Goal: Answer question/provide support: Share knowledge or assist other users

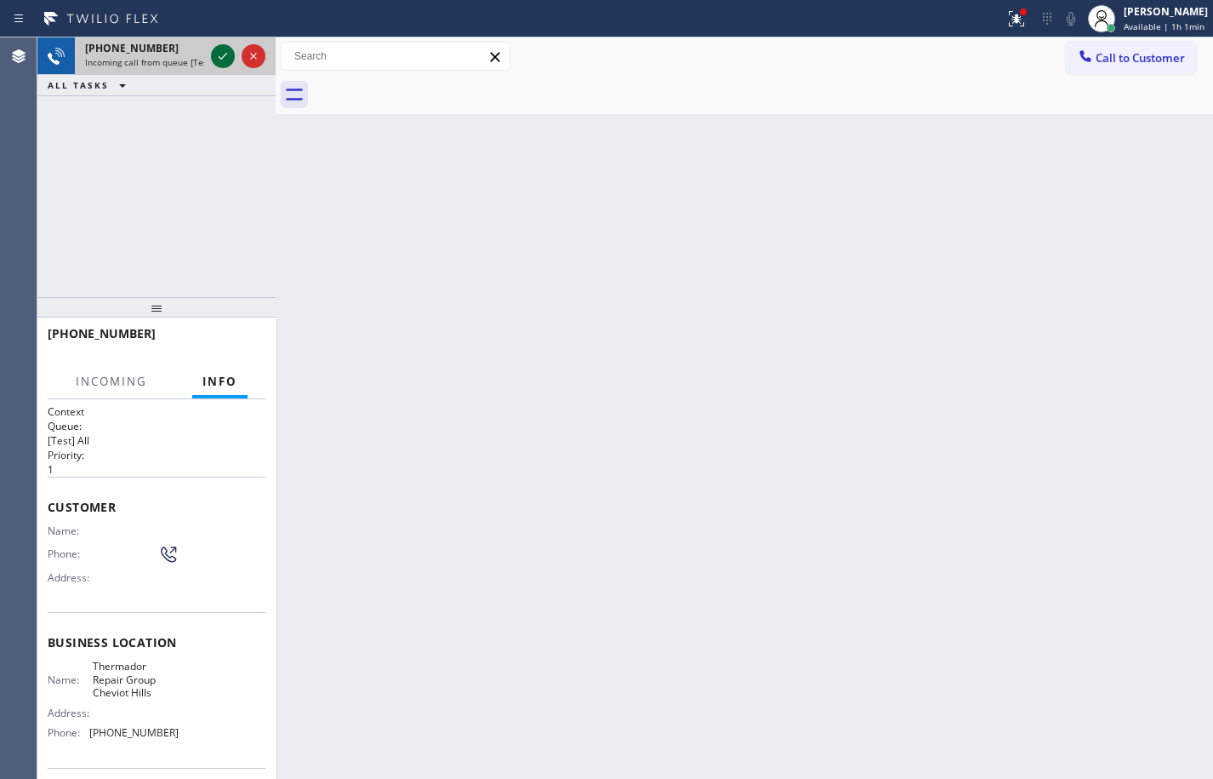
click at [216, 56] on icon at bounding box center [223, 56] width 20 height 20
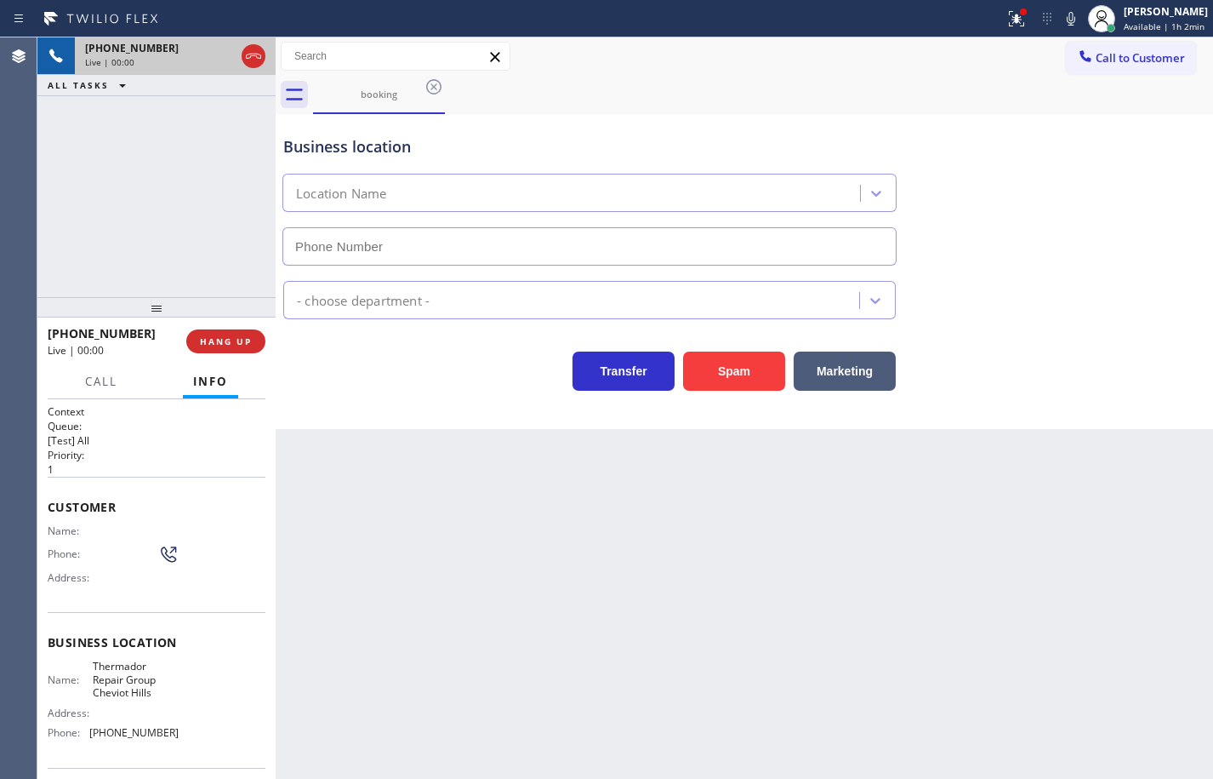
type input "[PHONE_NUMBER]"
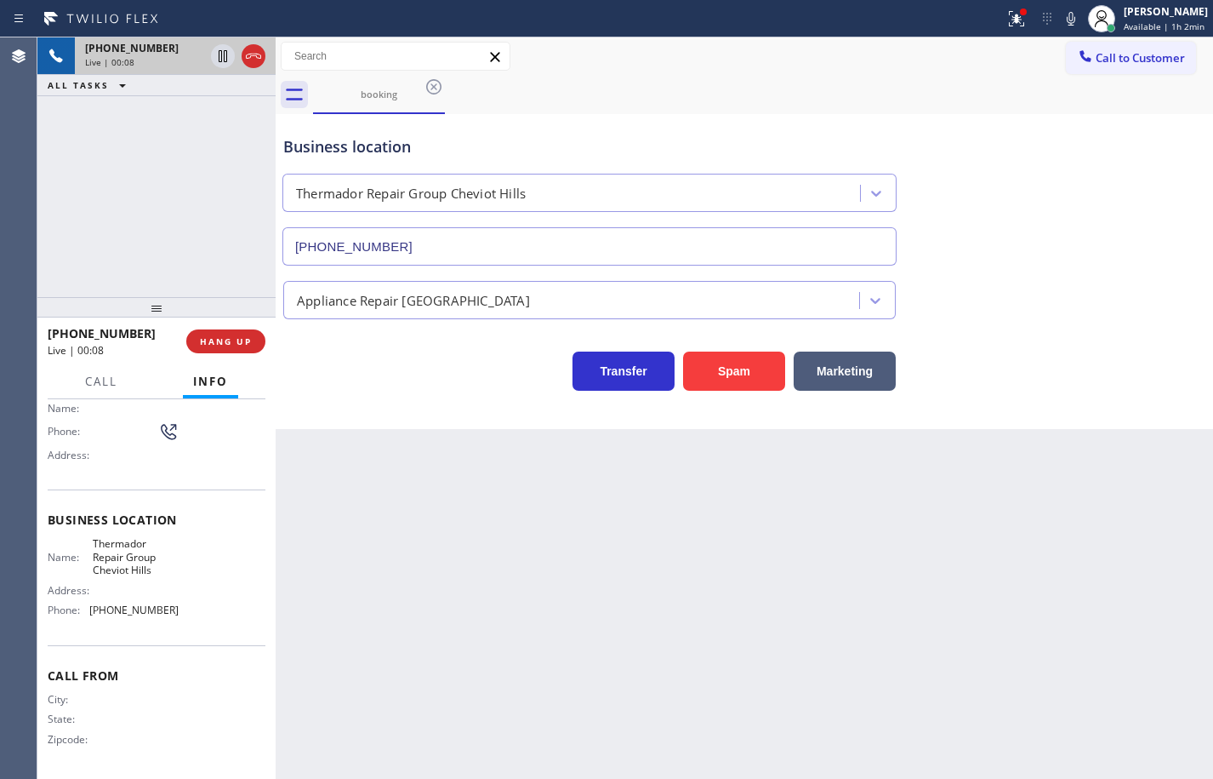
scroll to position [37, 0]
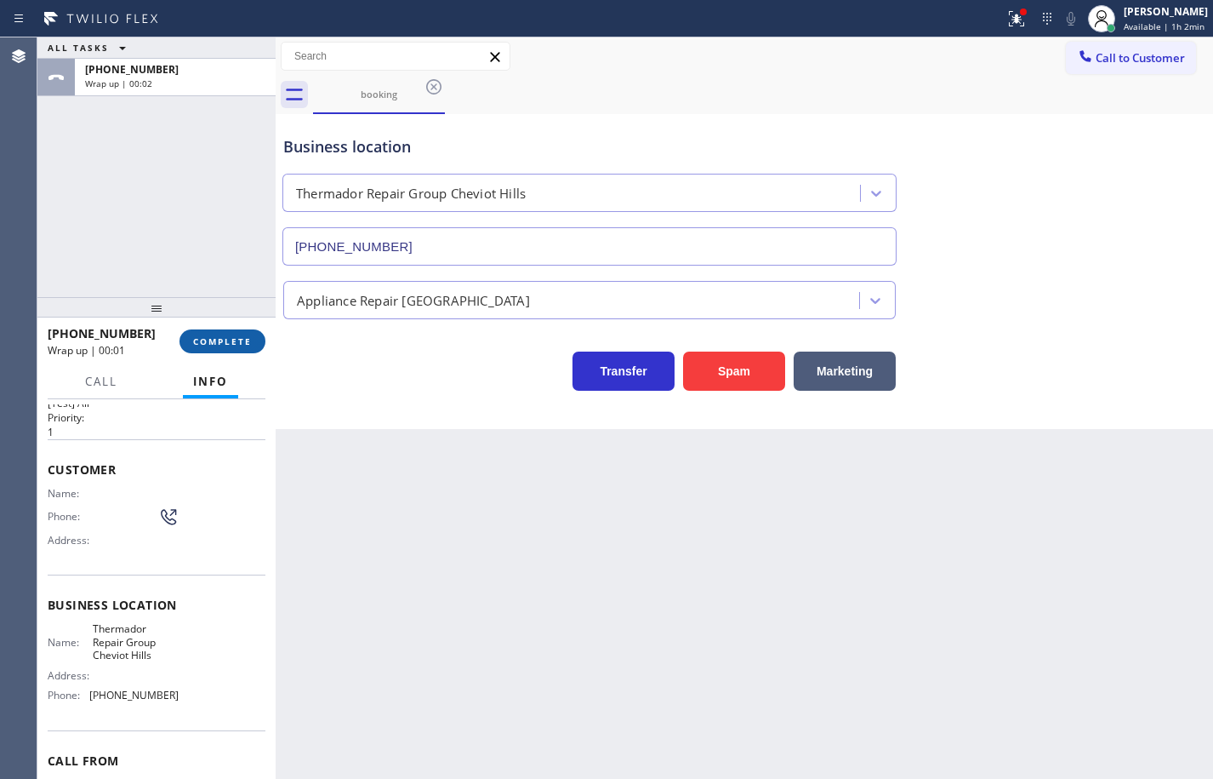
click at [252, 345] on button "COMPLETE" at bounding box center [223, 341] width 86 height 24
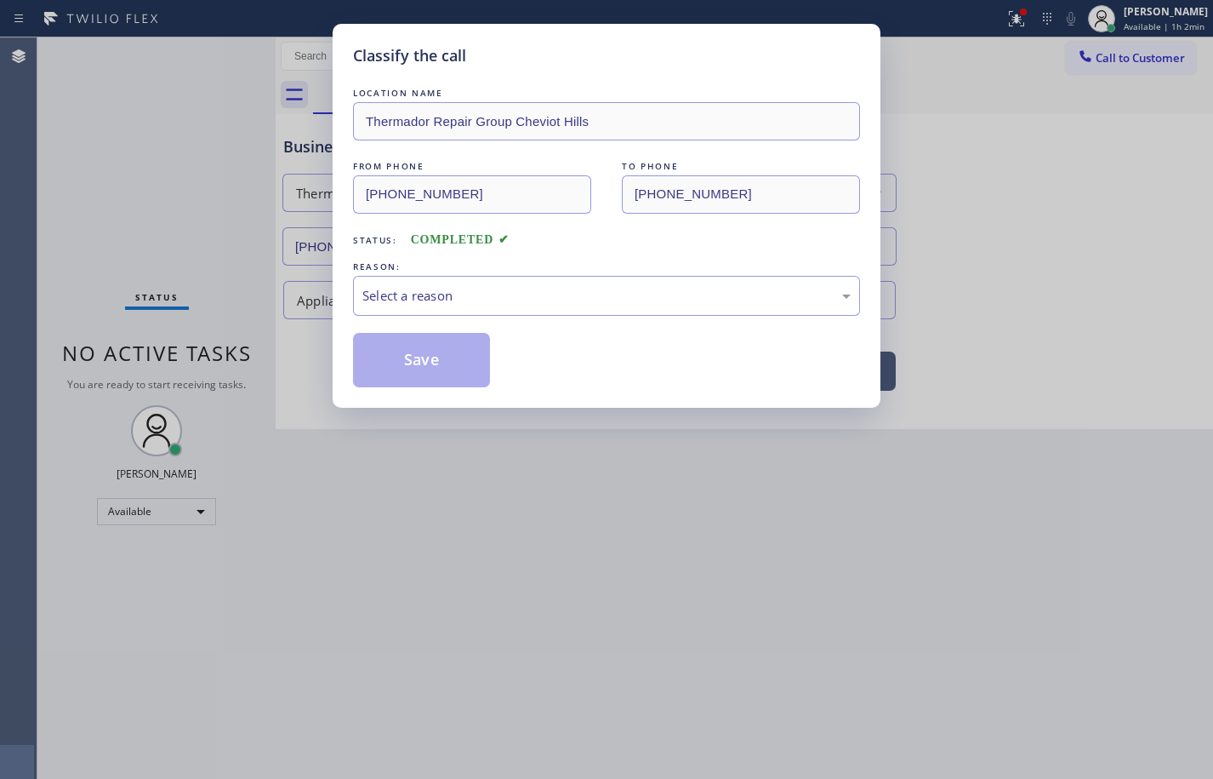
click at [396, 317] on div "LOCATION NAME Thermador Repair Group Cheviot Hills FROM PHONE [PHONE_NUMBER] TO…" at bounding box center [606, 235] width 507 height 303
click at [413, 303] on div "Select a reason" at bounding box center [606, 296] width 488 height 20
click at [459, 345] on button "Save" at bounding box center [421, 360] width 137 height 54
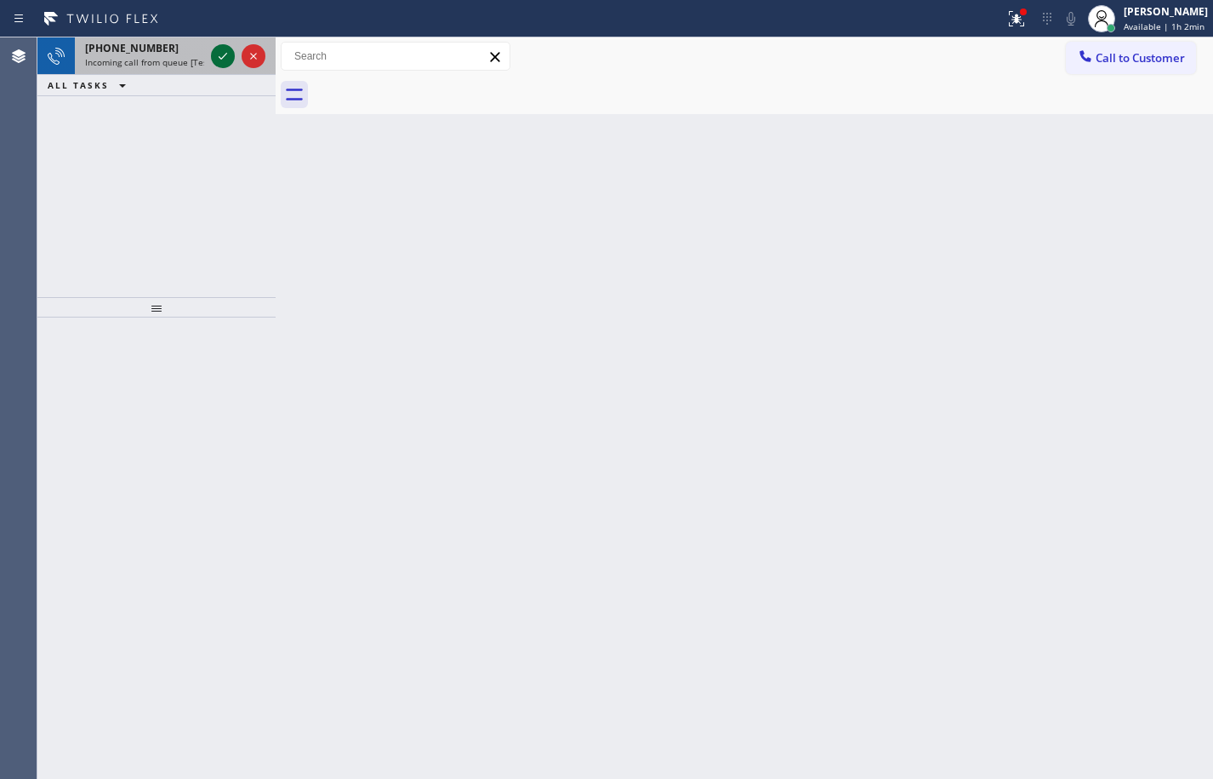
click at [222, 52] on icon at bounding box center [223, 56] width 20 height 20
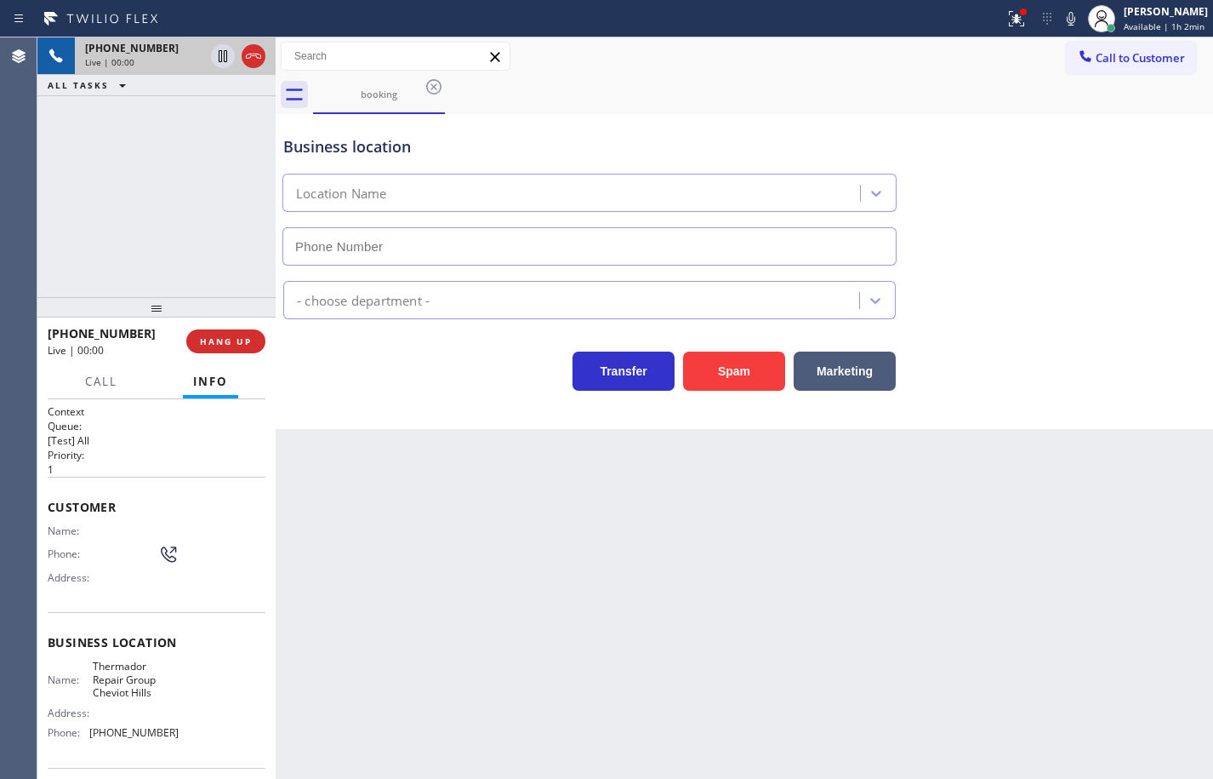
type input "[PHONE_NUMBER]"
click at [246, 335] on span "HANG UP" at bounding box center [226, 341] width 52 height 12
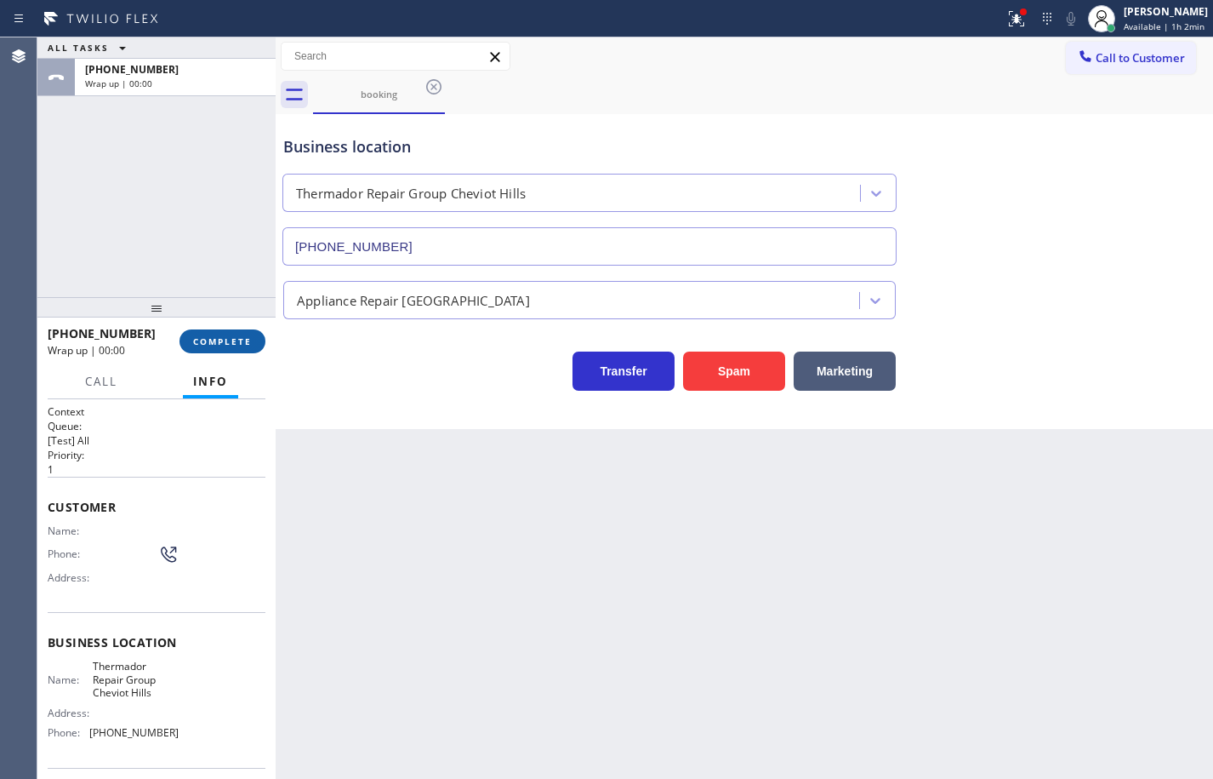
click at [246, 335] on span "COMPLETE" at bounding box center [222, 341] width 59 height 12
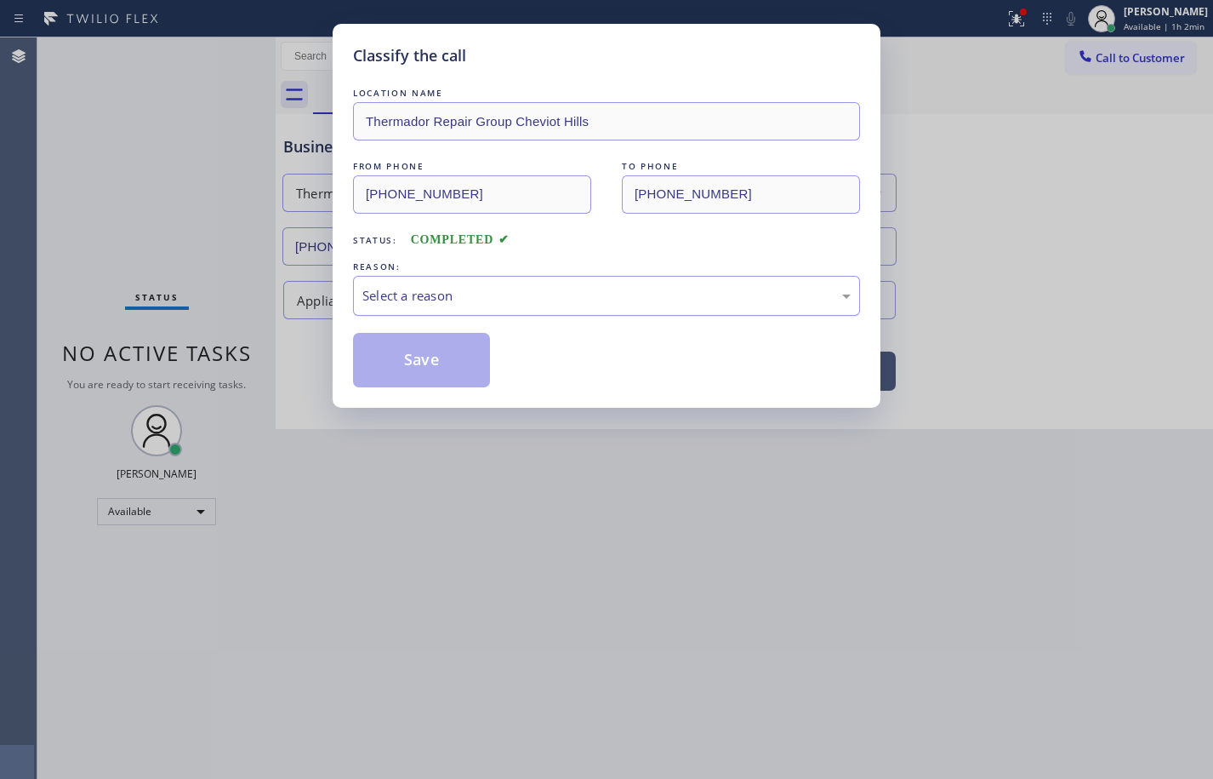
click at [477, 301] on div "Select a reason" at bounding box center [606, 296] width 488 height 20
click at [460, 362] on button "Save" at bounding box center [421, 360] width 137 height 54
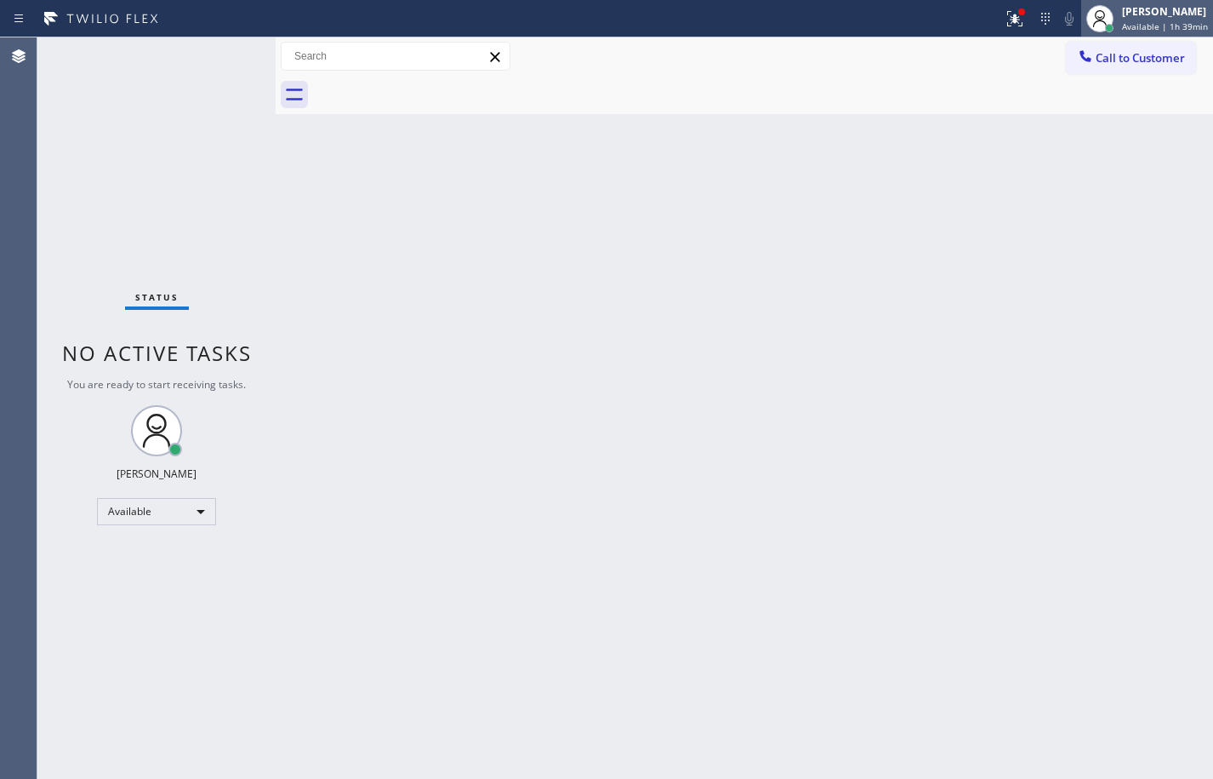
click at [1139, 19] on div "[PERSON_NAME] Available | 1h 39min" at bounding box center [1166, 18] width 94 height 30
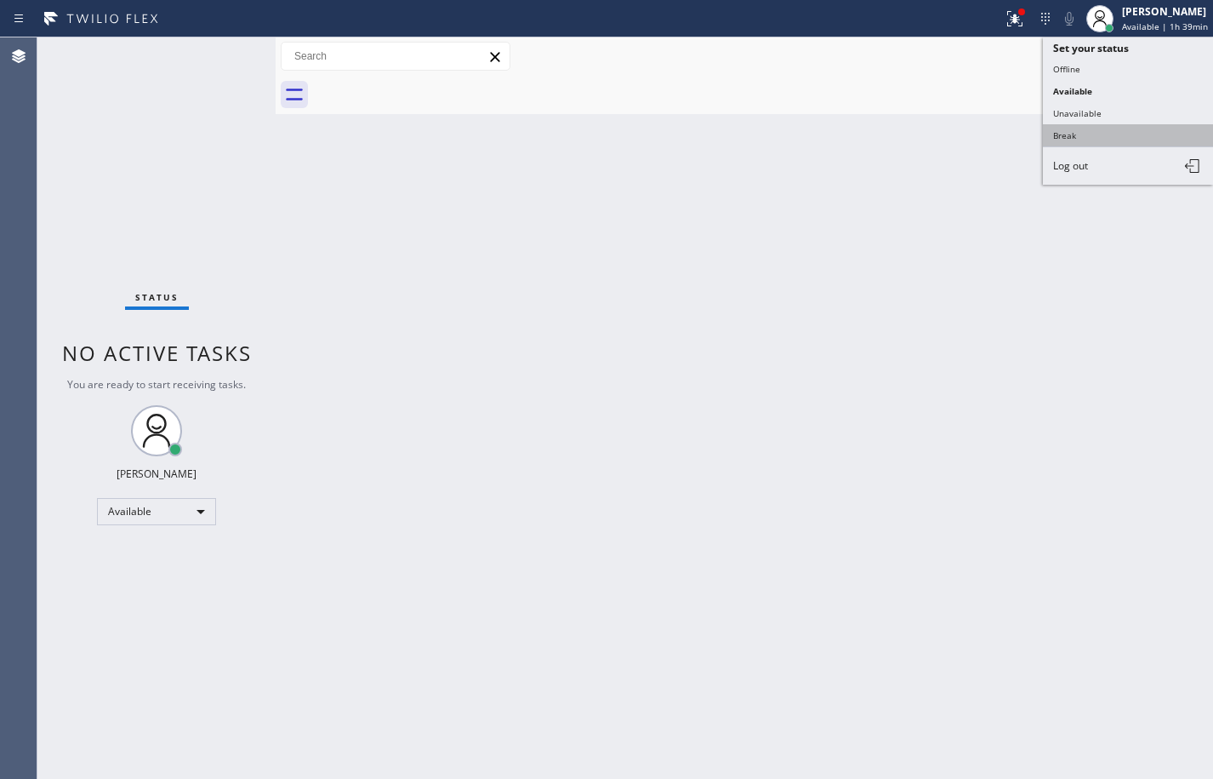
click at [1114, 134] on button "Break" at bounding box center [1128, 135] width 170 height 22
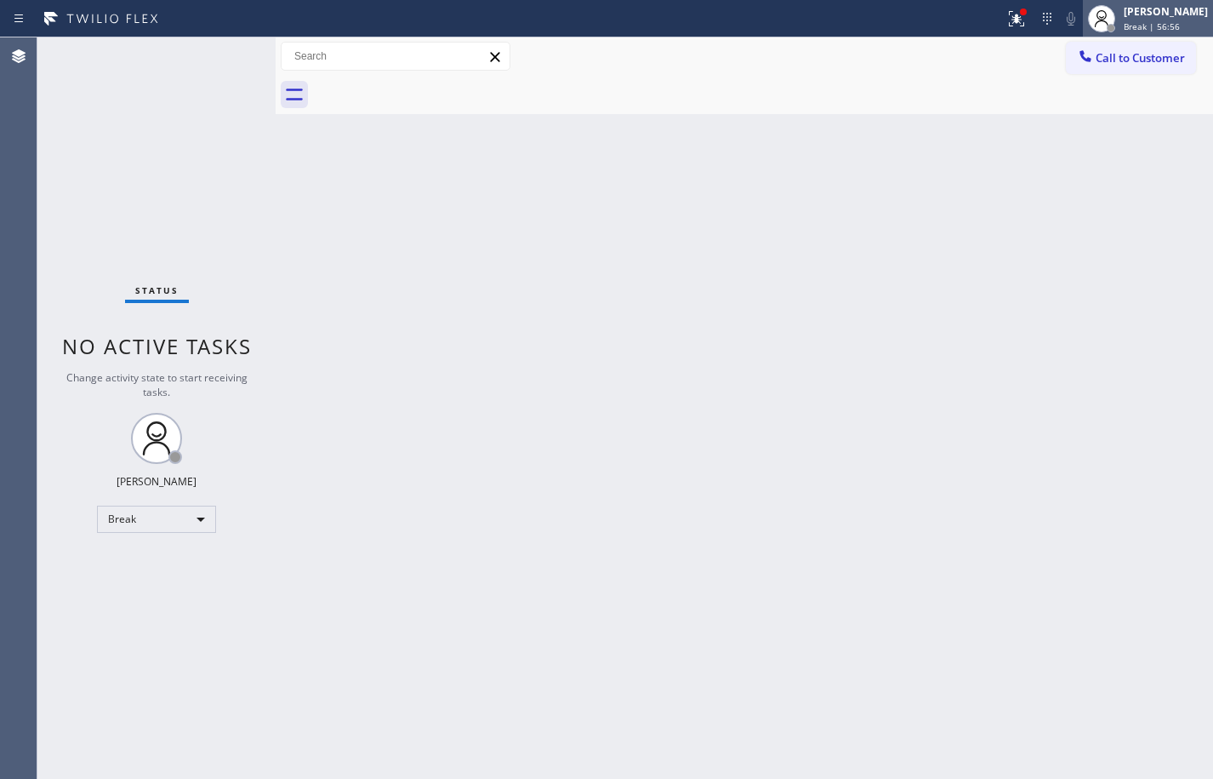
click at [1156, 20] on span "Break | 56:56" at bounding box center [1152, 26] width 56 height 12
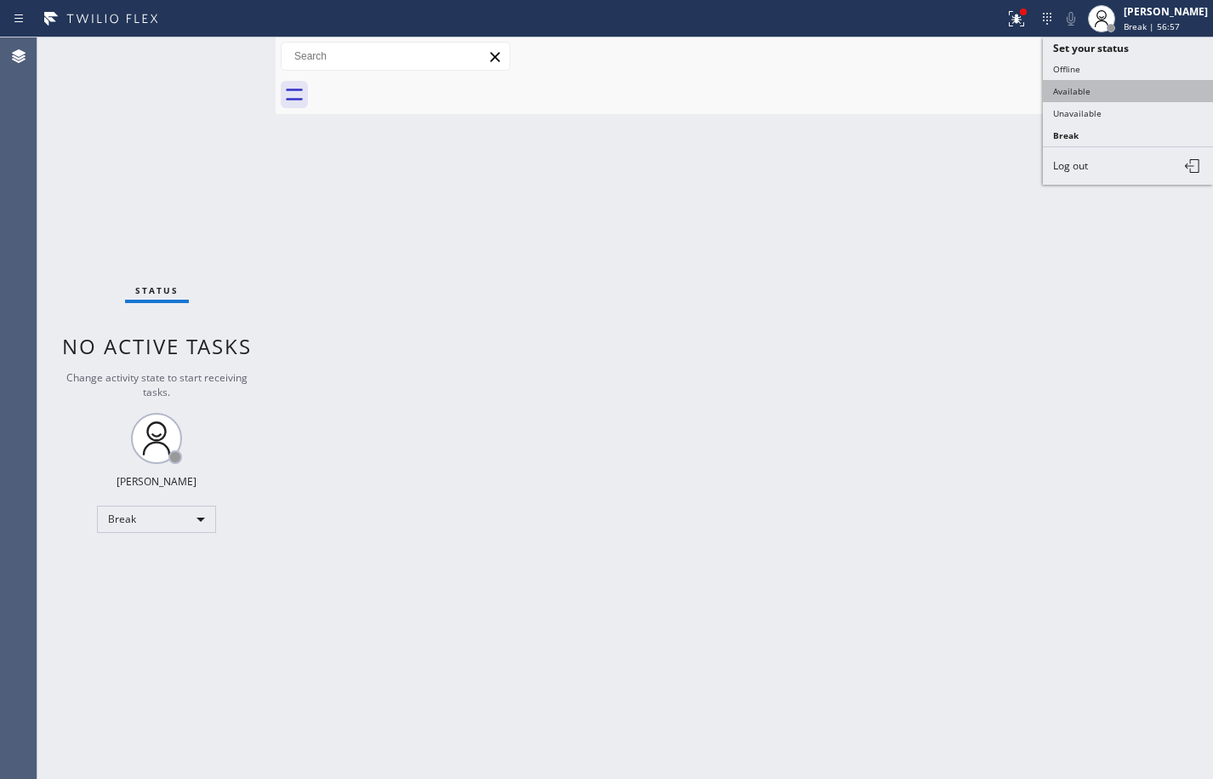
click at [1134, 91] on button "Available" at bounding box center [1128, 91] width 170 height 22
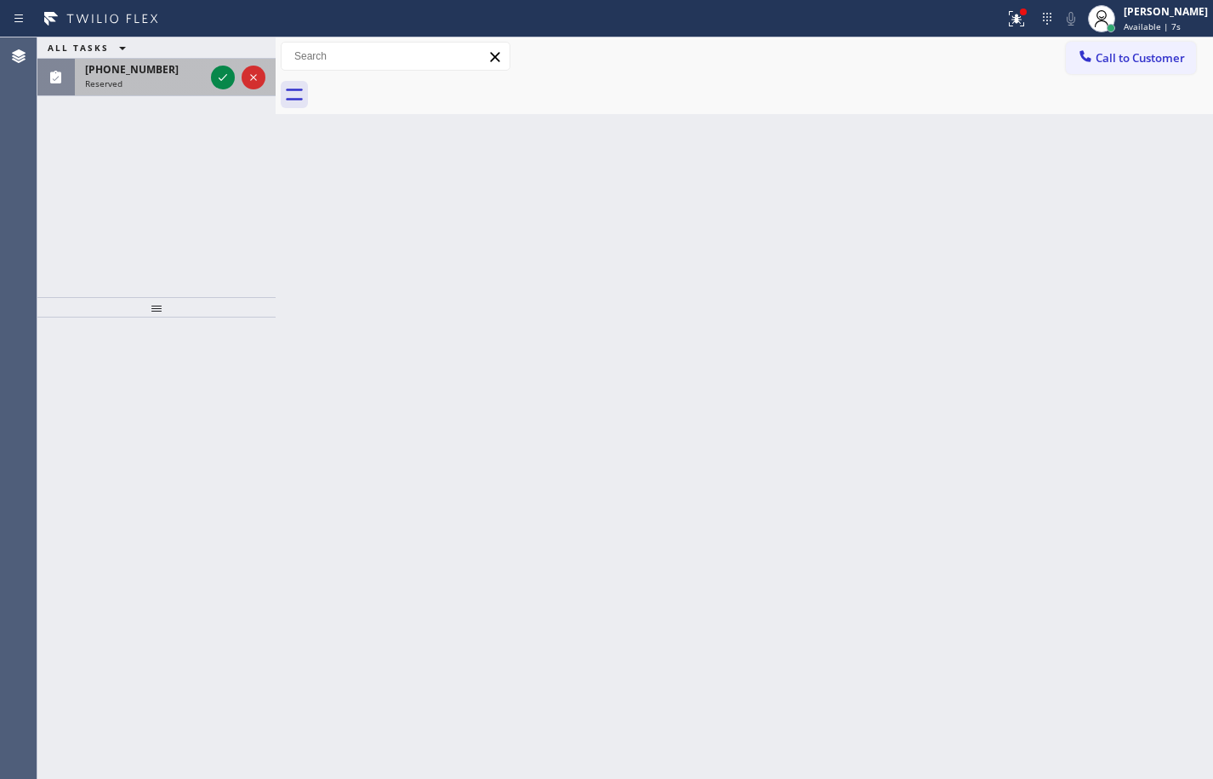
click at [189, 78] on div "Reserved" at bounding box center [144, 83] width 119 height 12
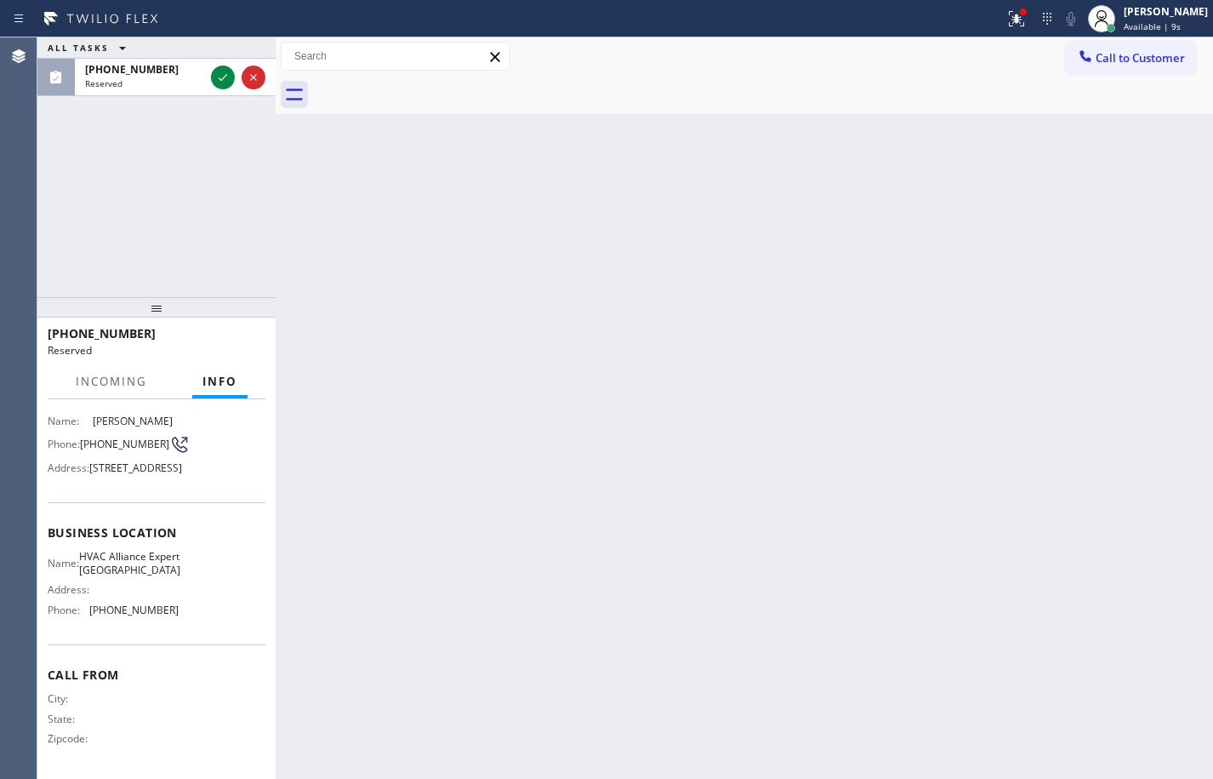
click at [186, 607] on div "Name: HVAC Alliance Expert Pasadena Address: Phone: [PHONE_NUMBER]" at bounding box center [157, 586] width 218 height 73
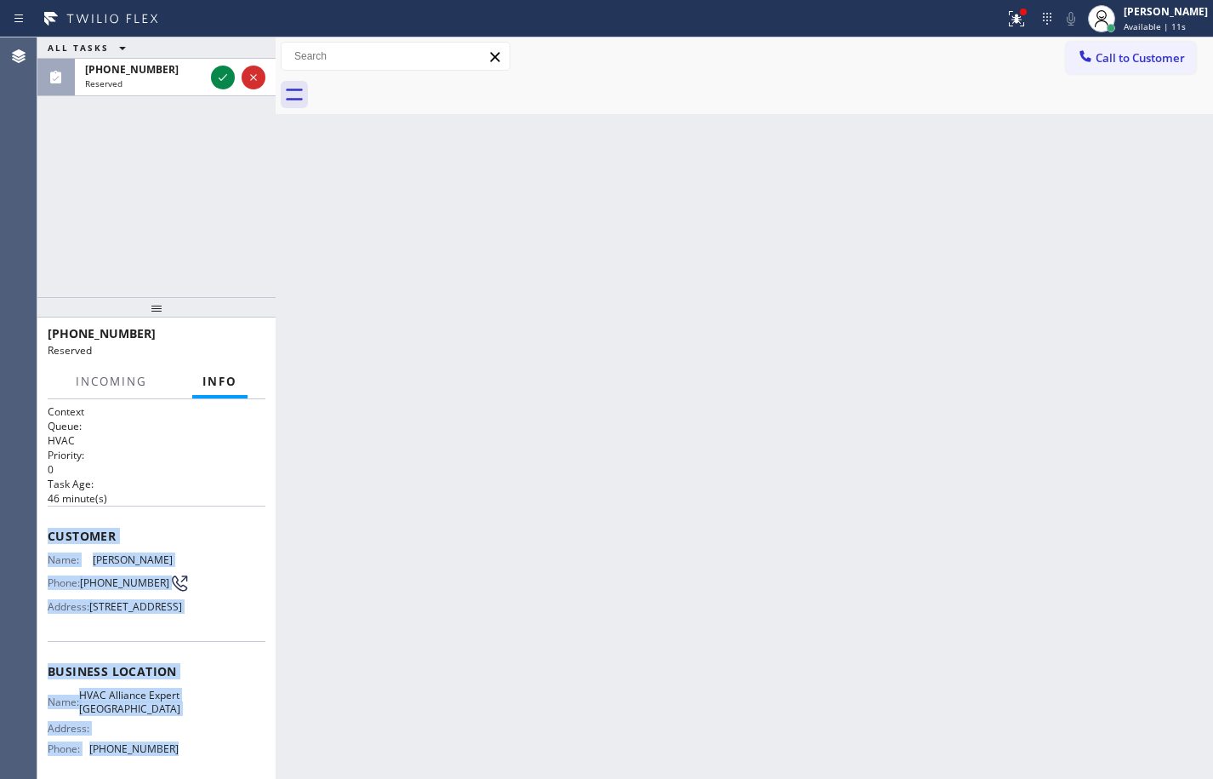
drag, startPoint x: 186, startPoint y: 614, endPoint x: 46, endPoint y: 521, distance: 168.3
click at [46, 521] on div "Context Queue: HVAC Priority: 0 Task Age: [DEMOGRAPHIC_DATA] minute(s) Customer…" at bounding box center [156, 589] width 238 height 380
copy div "Customer Name: [PERSON_NAME] Phone: [PHONE_NUMBER] Address: [STREET_ADDRESS] Bu…"
click at [230, 72] on icon at bounding box center [223, 77] width 20 height 20
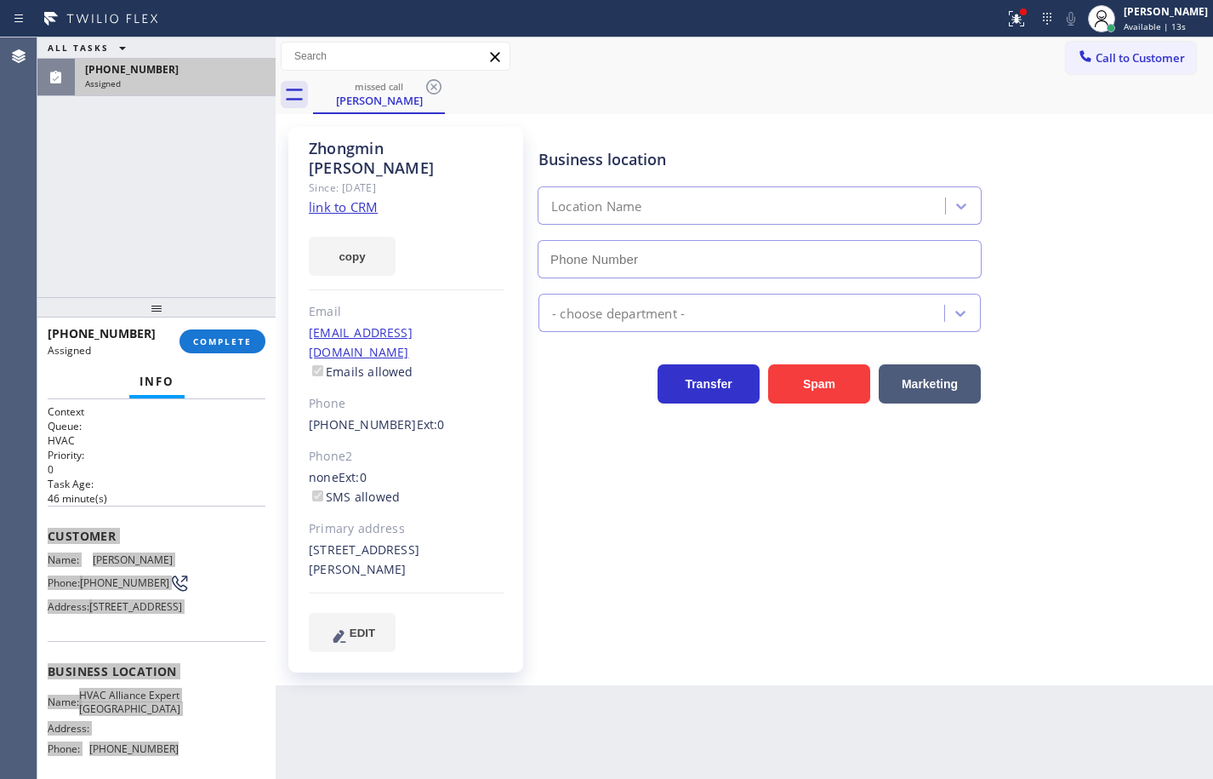
type input "[PHONE_NUMBER]"
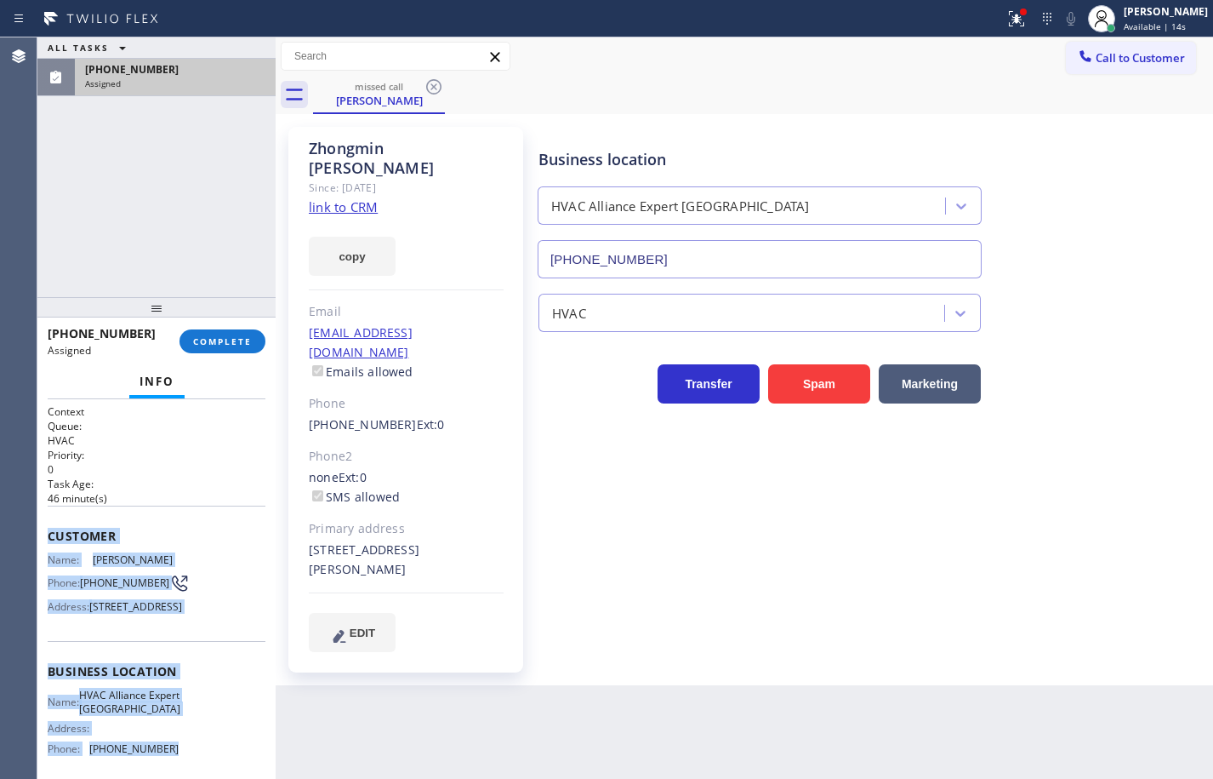
click at [364, 198] on link "link to CRM" at bounding box center [343, 206] width 69 height 17
click at [359, 240] on button "copy" at bounding box center [352, 256] width 87 height 39
click at [225, 344] on span "COMPLETE" at bounding box center [222, 341] width 59 height 12
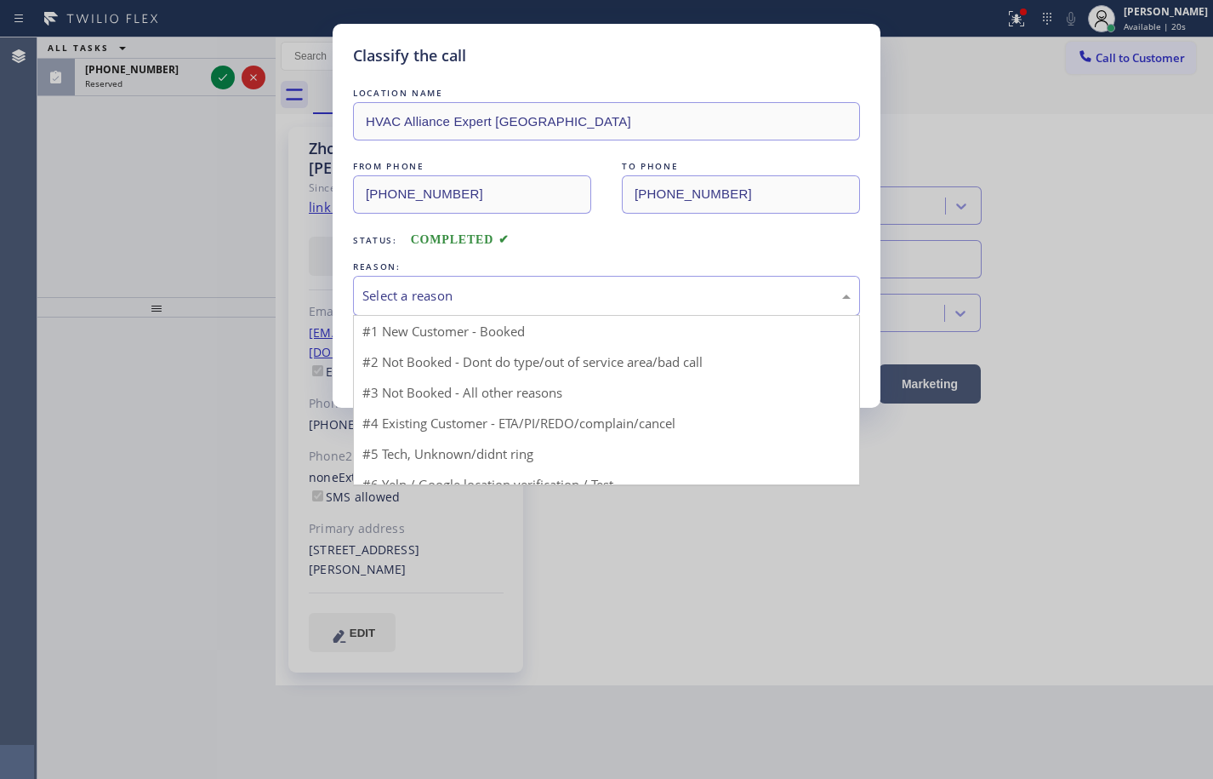
click at [445, 300] on div "Select a reason" at bounding box center [606, 296] width 488 height 20
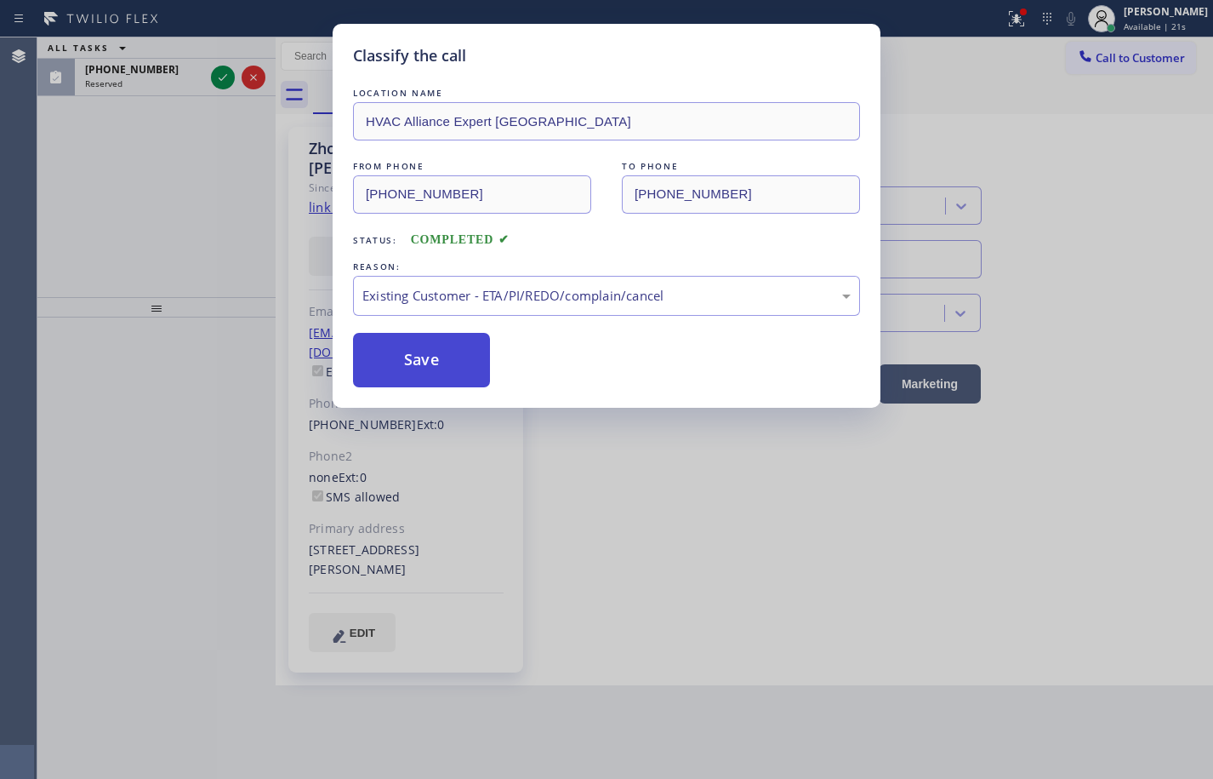
click at [457, 362] on button "Save" at bounding box center [421, 360] width 137 height 54
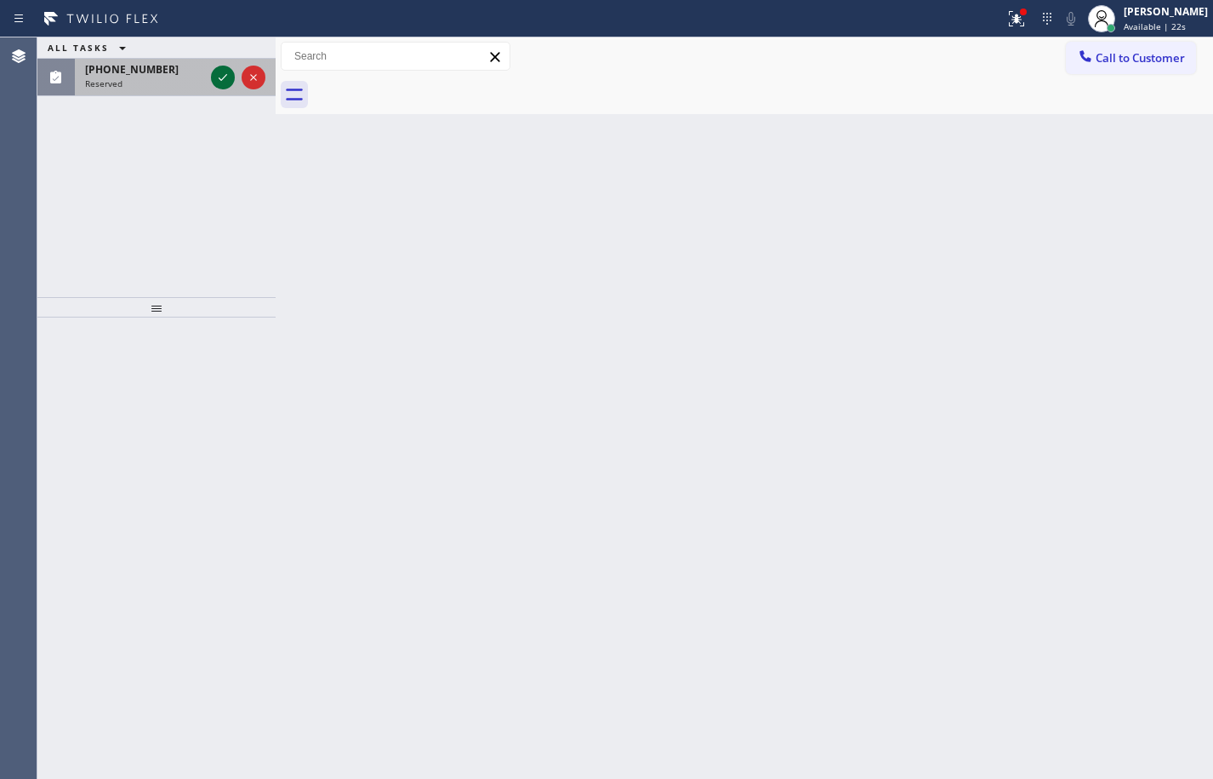
click at [225, 79] on icon at bounding box center [223, 77] width 20 height 20
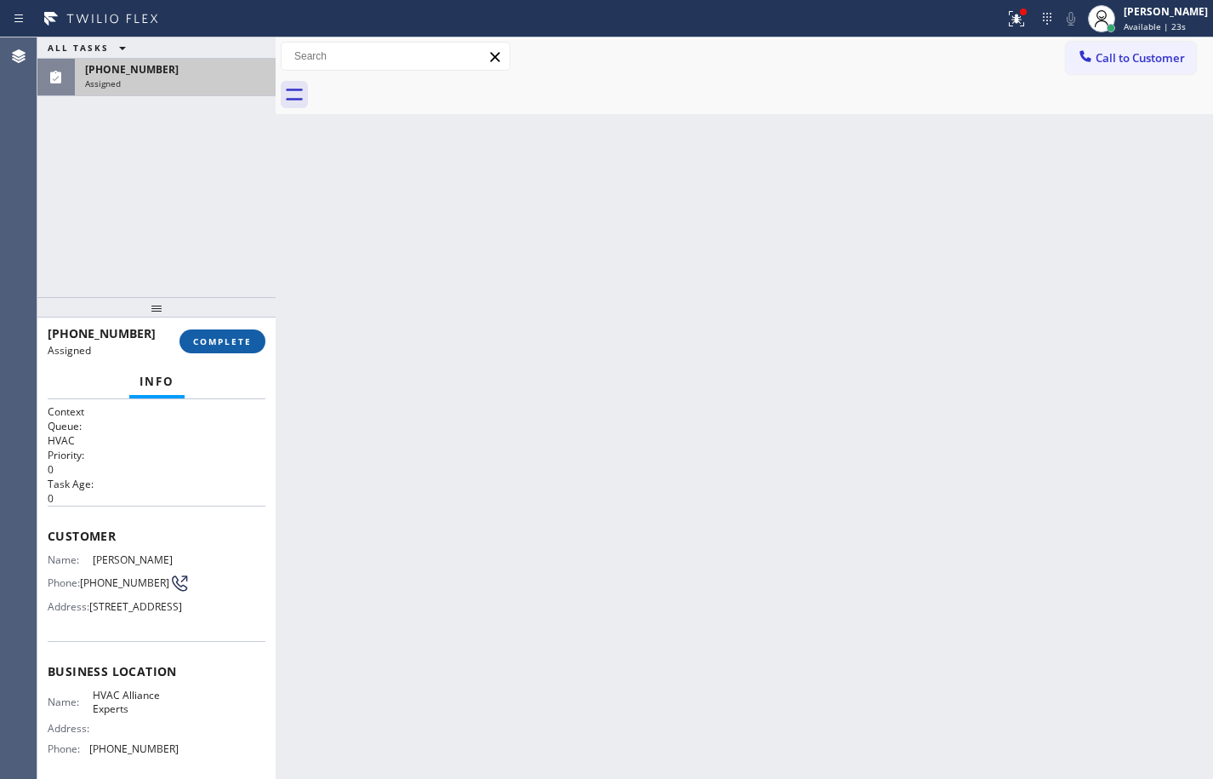
click at [231, 348] on button "COMPLETE" at bounding box center [223, 341] width 86 height 24
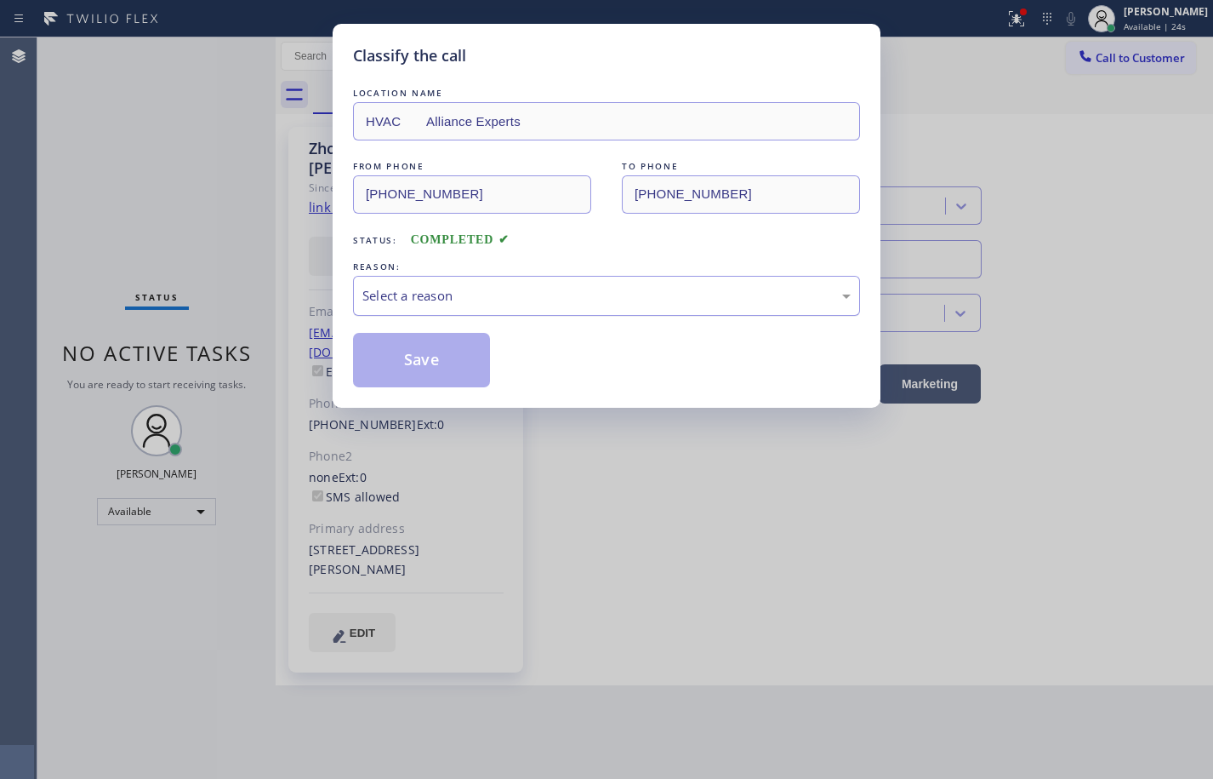
type input "[PHONE_NUMBER]"
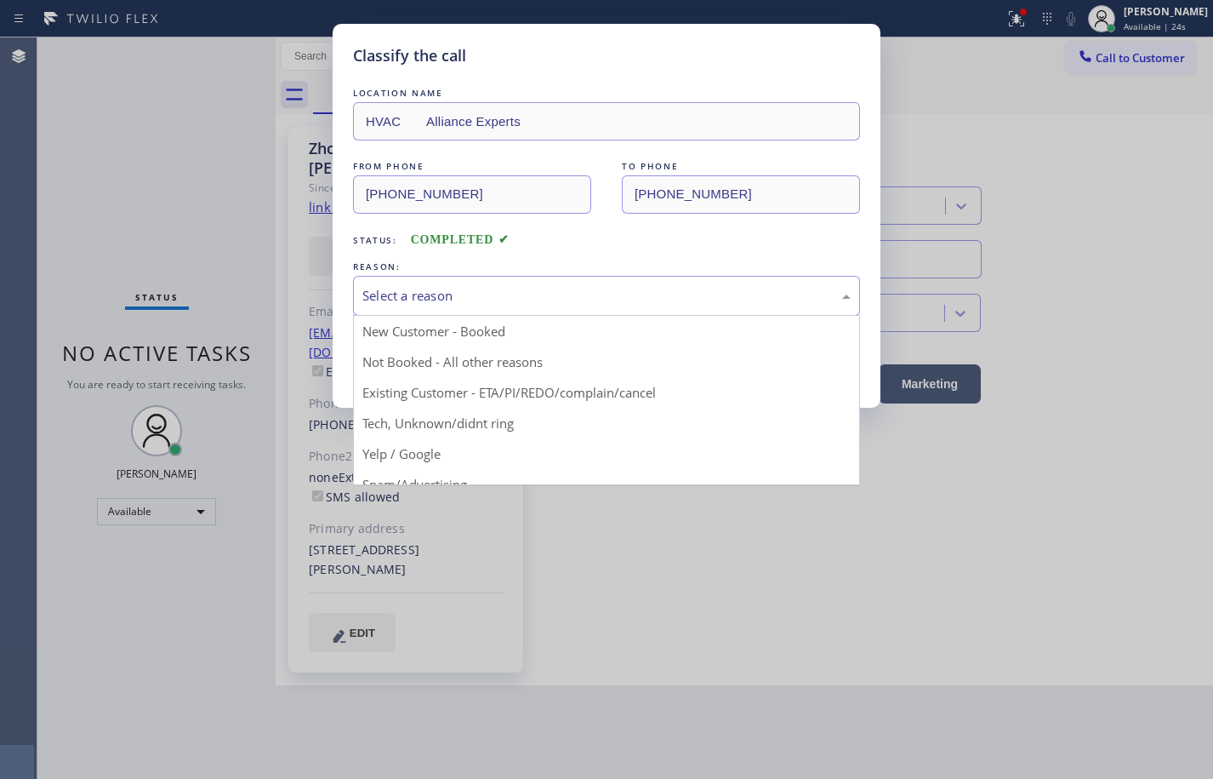
click at [447, 303] on div "Select a reason" at bounding box center [606, 296] width 488 height 20
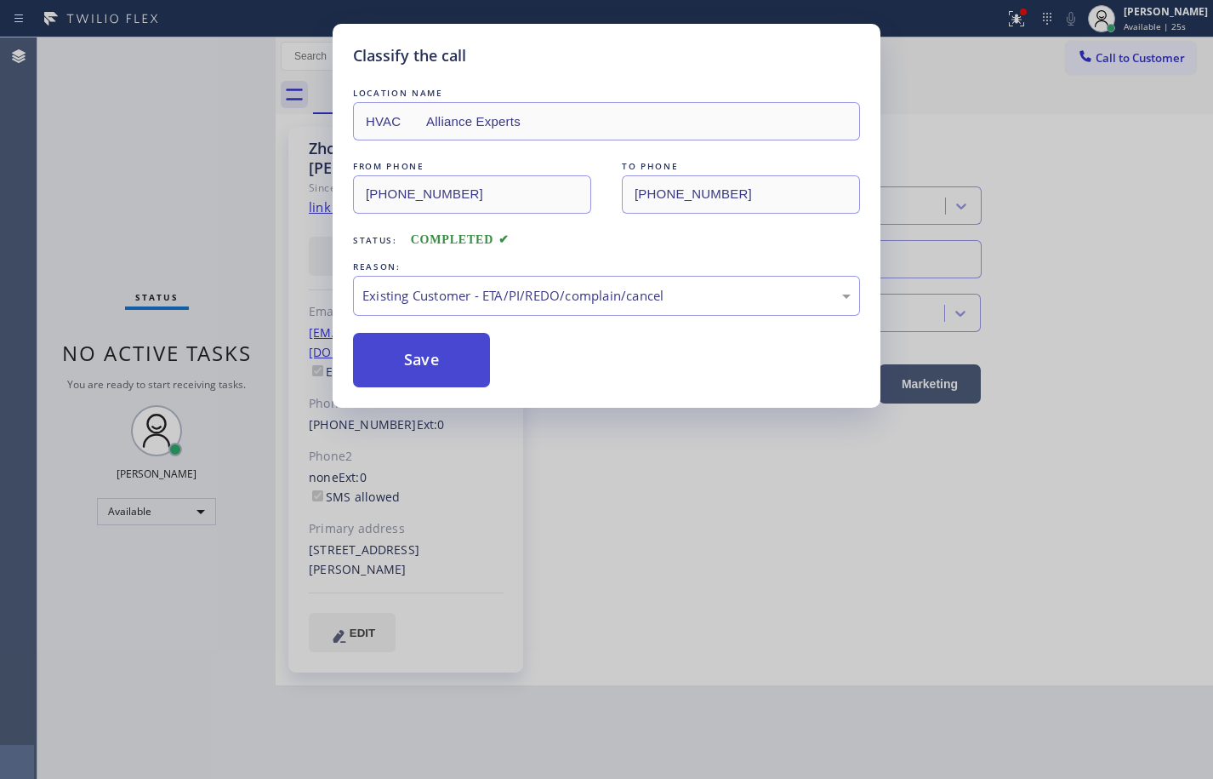
click at [439, 352] on button "Save" at bounding box center [421, 360] width 137 height 54
